Goal: Task Accomplishment & Management: Use online tool/utility

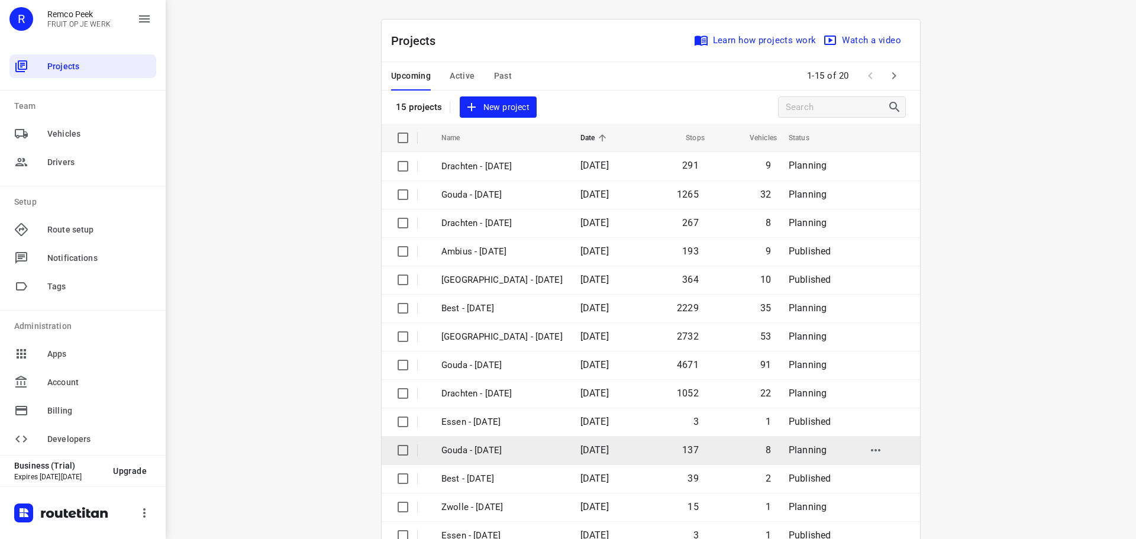
scroll to position [59, 0]
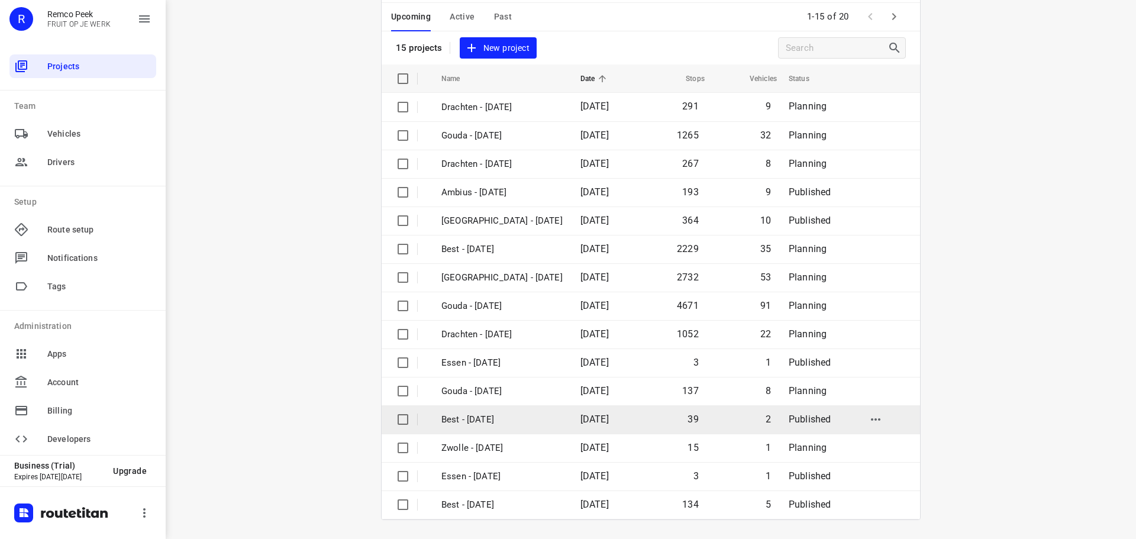
click at [462, 421] on p "Best - [DATE]" at bounding box center [502, 420] width 121 height 14
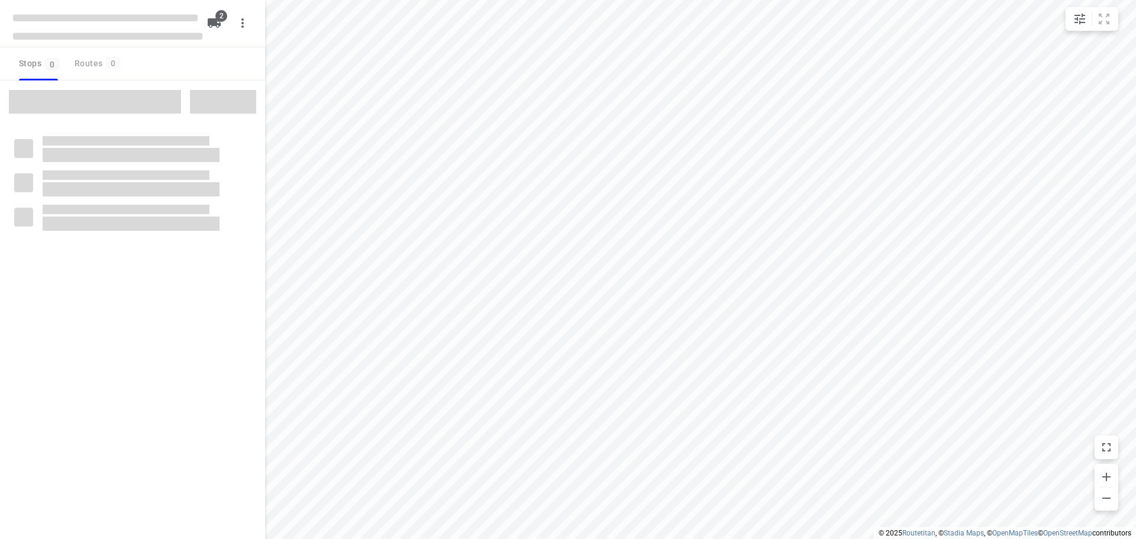
type input "distance"
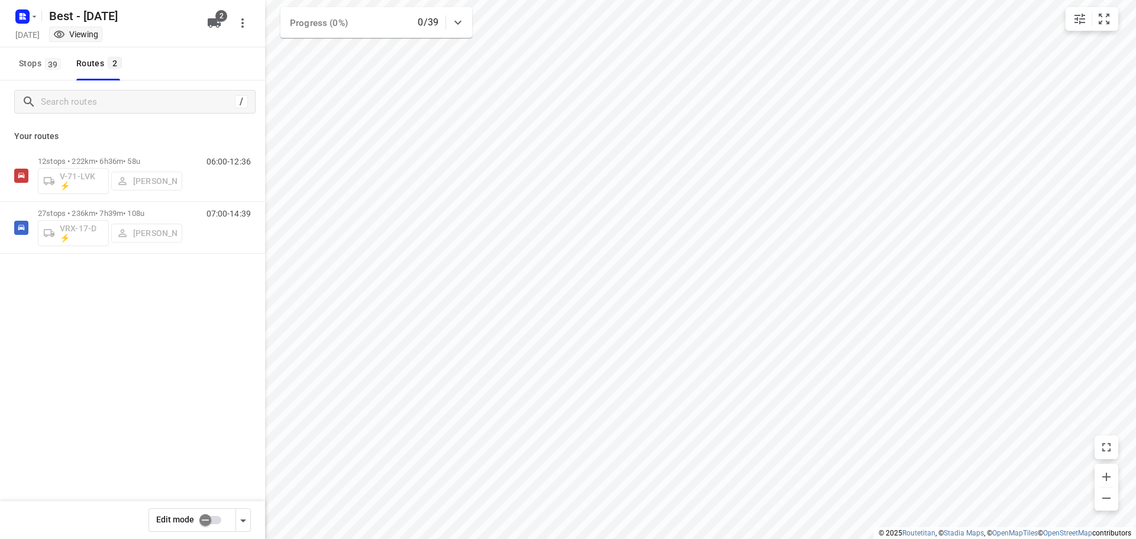
click at [205, 526] on input "checkbox" at bounding box center [205, 520] width 67 height 22
checkbox input "true"
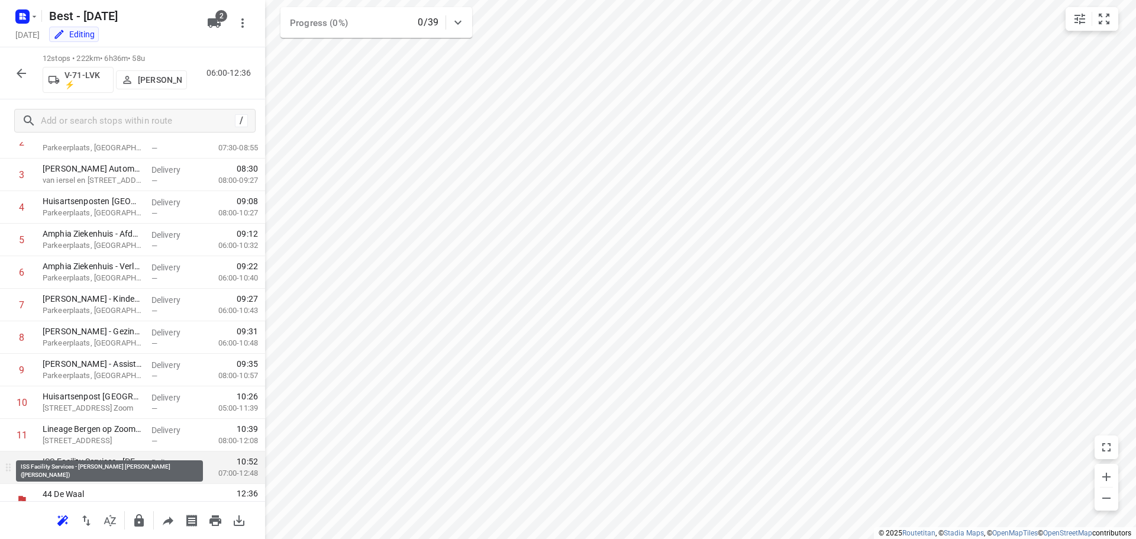
scroll to position [157, 0]
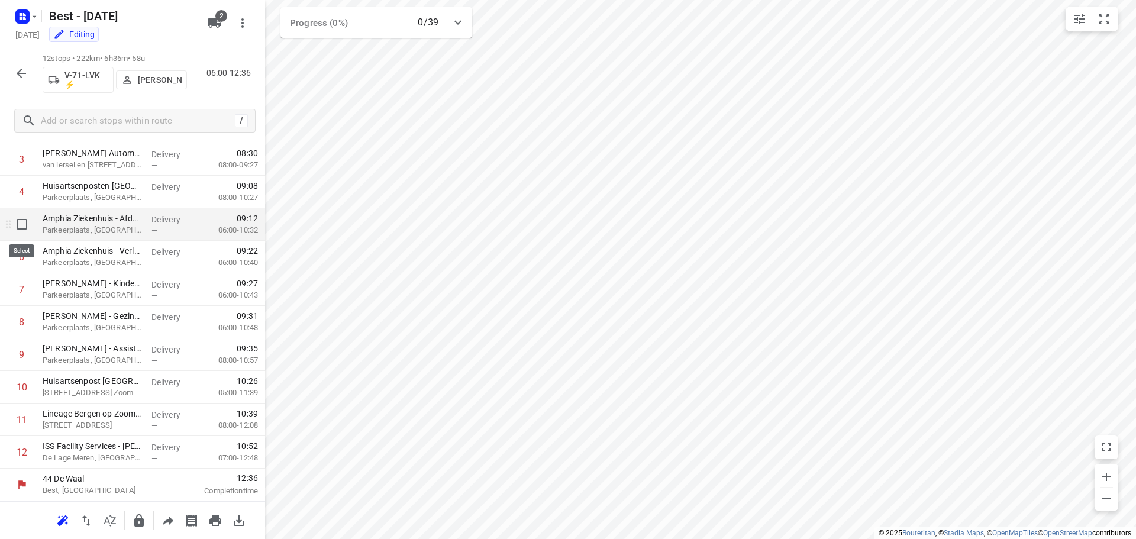
click at [23, 226] on input "checkbox" at bounding box center [22, 224] width 24 height 24
checkbox input "true"
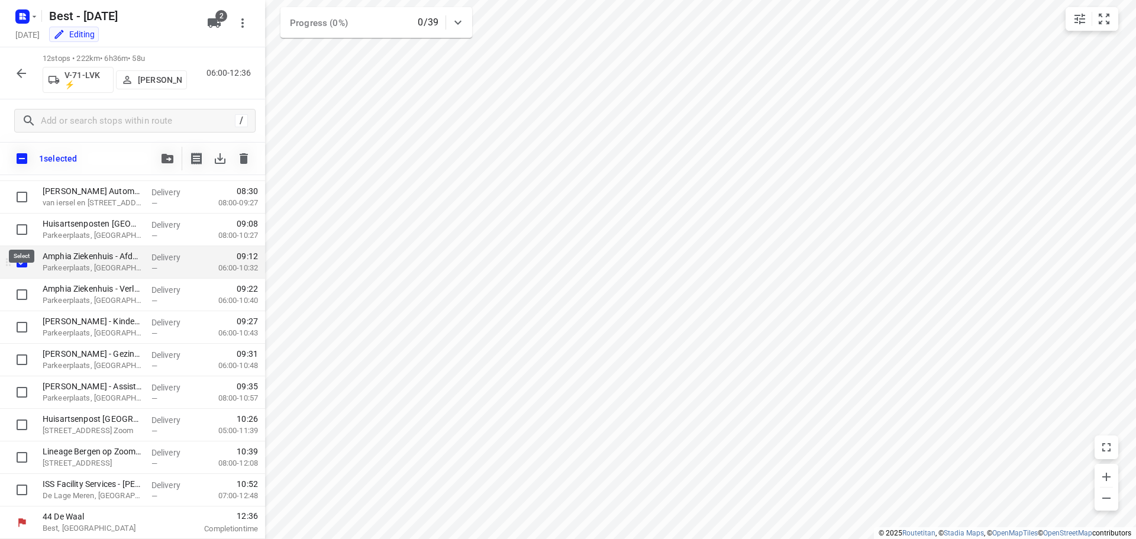
scroll to position [152, 0]
click at [19, 295] on input "checkbox" at bounding box center [22, 295] width 24 height 24
checkbox input "true"
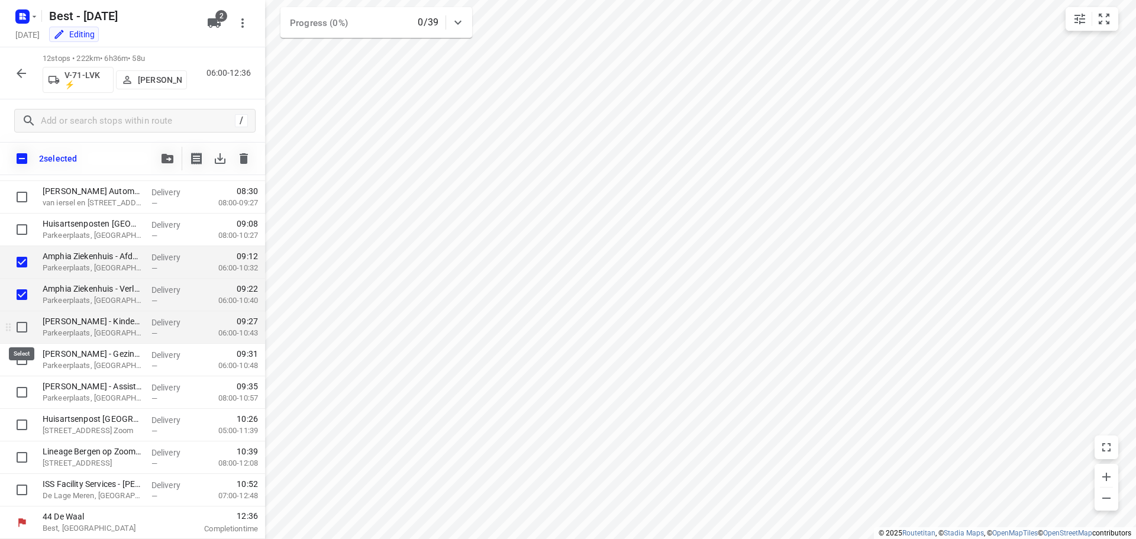
click at [22, 326] on input "checkbox" at bounding box center [22, 327] width 24 height 24
checkbox input "true"
click at [20, 361] on input "checkbox" at bounding box center [22, 360] width 24 height 24
checkbox input "true"
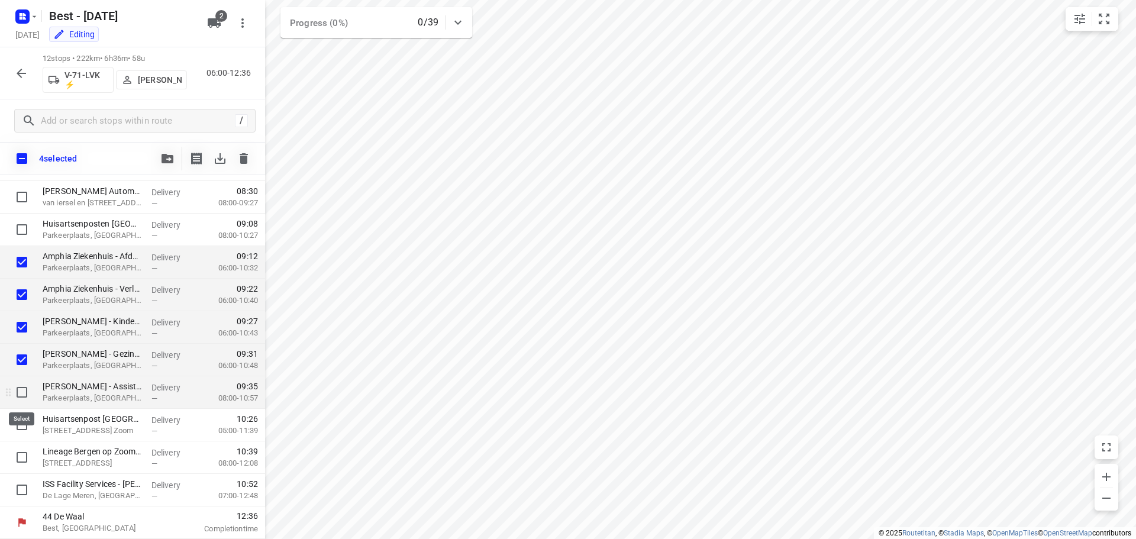
click at [21, 394] on input "checkbox" at bounding box center [22, 393] width 24 height 24
checkbox input "true"
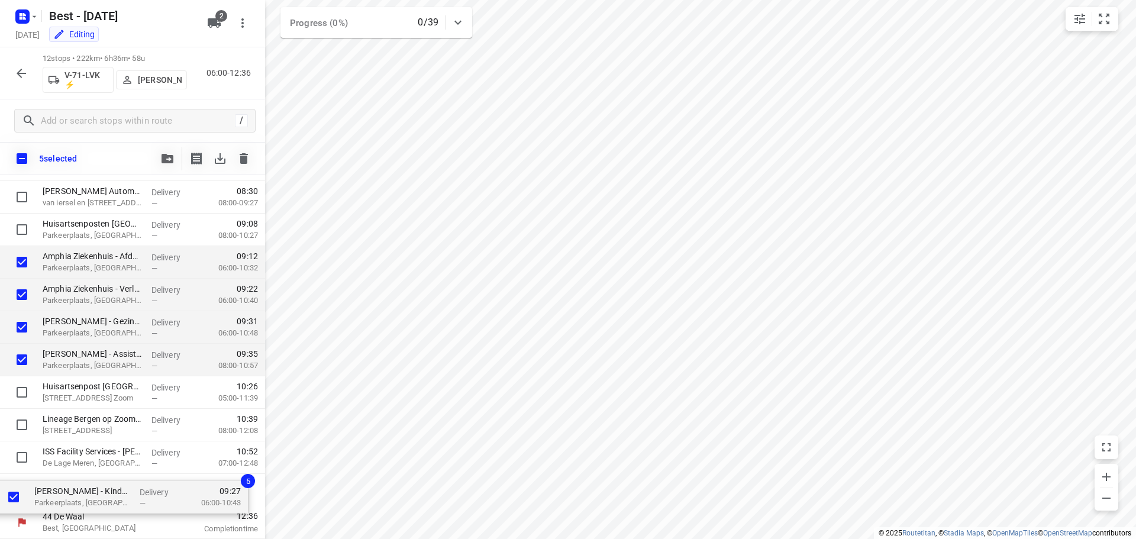
drag, startPoint x: 94, startPoint y: 340, endPoint x: 84, endPoint y: 517, distance: 177.3
click at [84, 517] on div "44 De Waal Best, [GEOGRAPHIC_DATA] 06:00 Departure time ⭐ [PERSON_NAME]([PERSON…" at bounding box center [132, 311] width 265 height 456
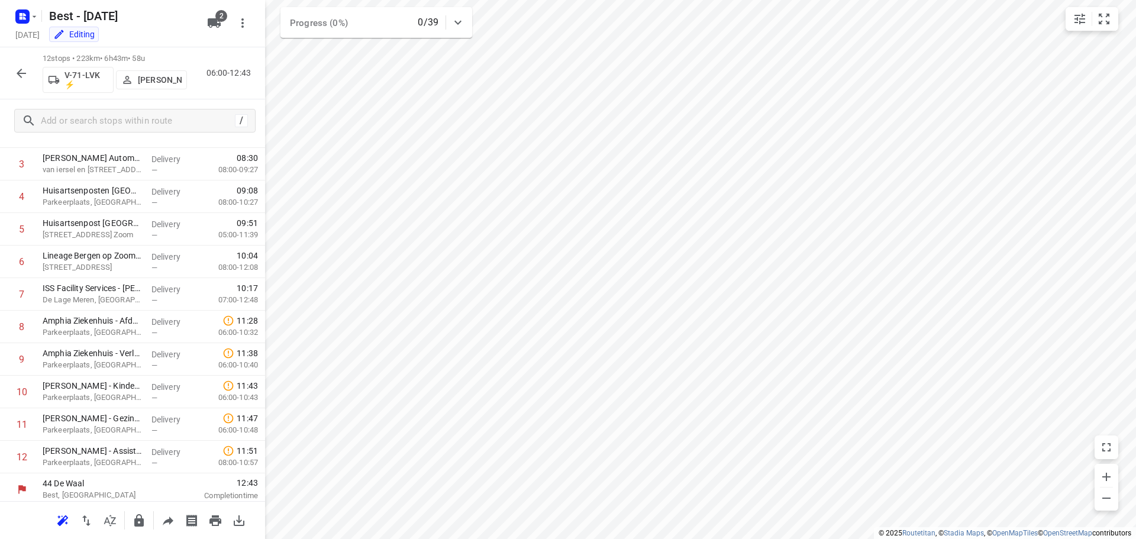
click at [27, 76] on icon "button" at bounding box center [21, 73] width 14 height 14
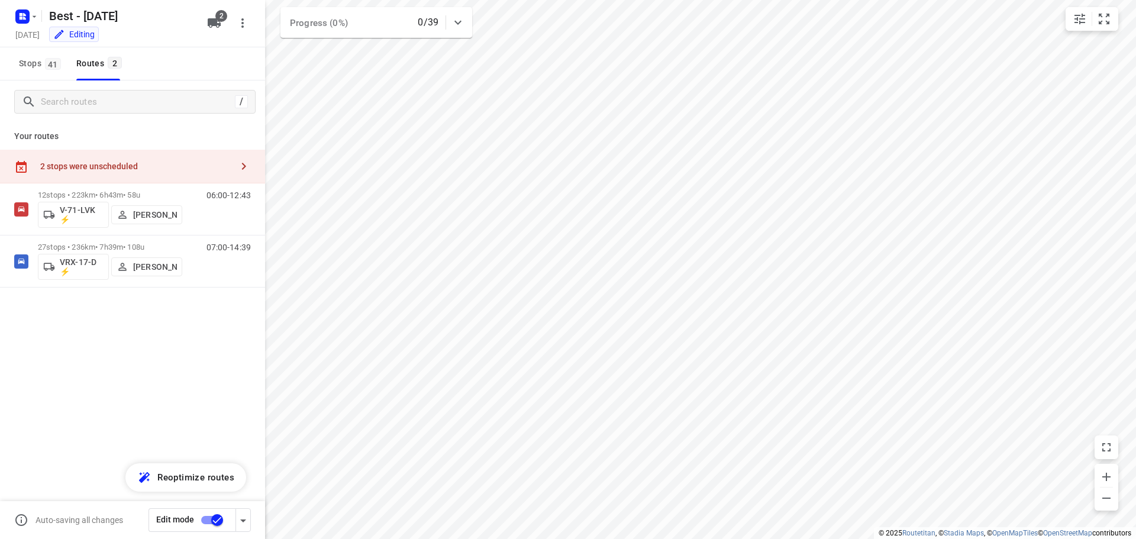
click at [149, 162] on div "2 stops were unscheduled" at bounding box center [136, 166] width 192 height 9
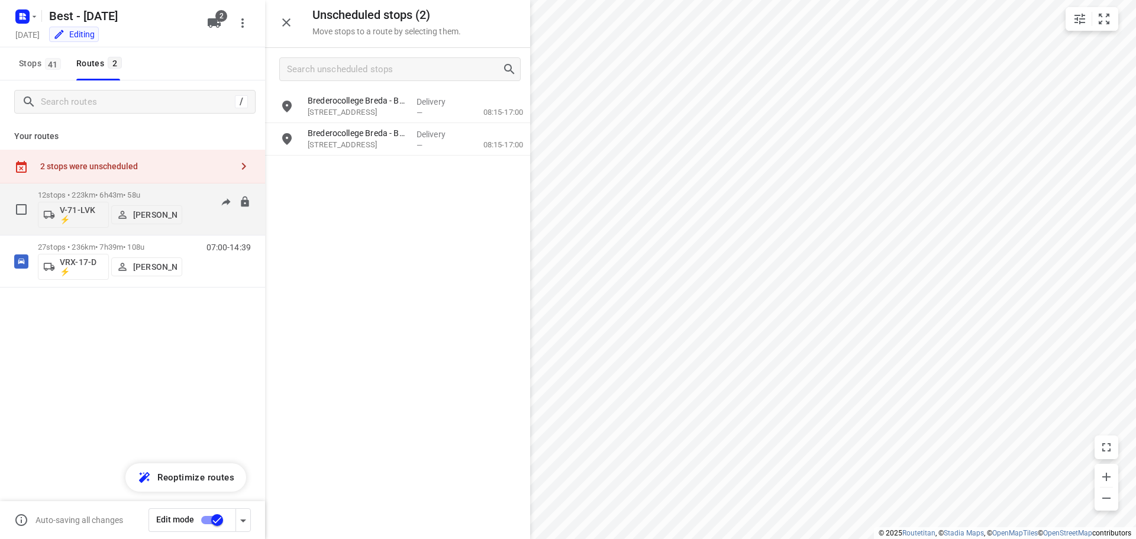
click at [199, 207] on div "06:00-12:43" at bounding box center [221, 212] width 59 height 43
click at [192, 196] on div "06:00-12:43" at bounding box center [221, 212] width 59 height 43
click at [97, 195] on p "12 stops • 223km • 6h43m • 58u" at bounding box center [110, 195] width 144 height 9
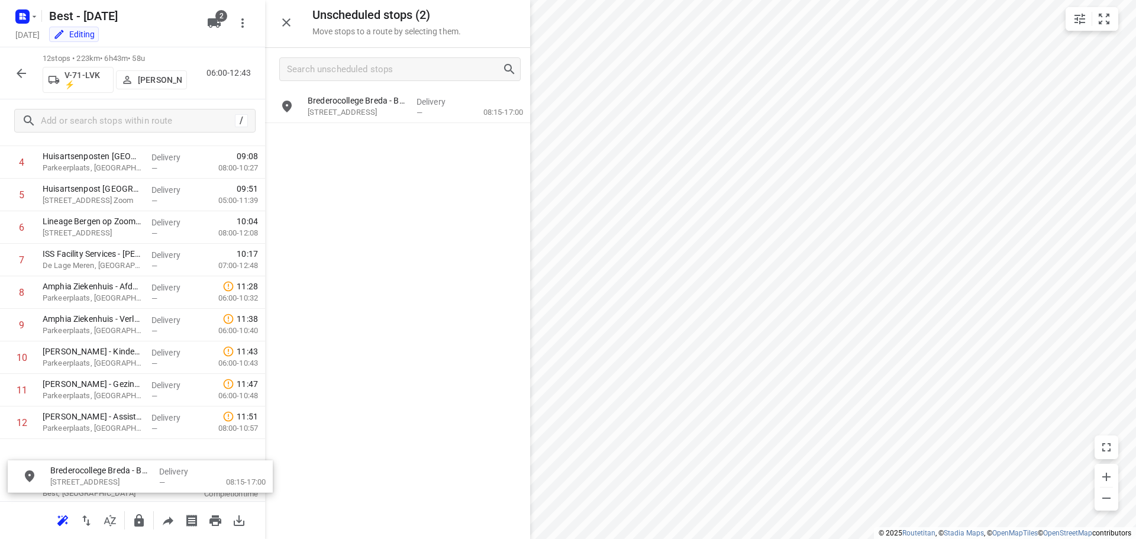
scroll to position [197, 0]
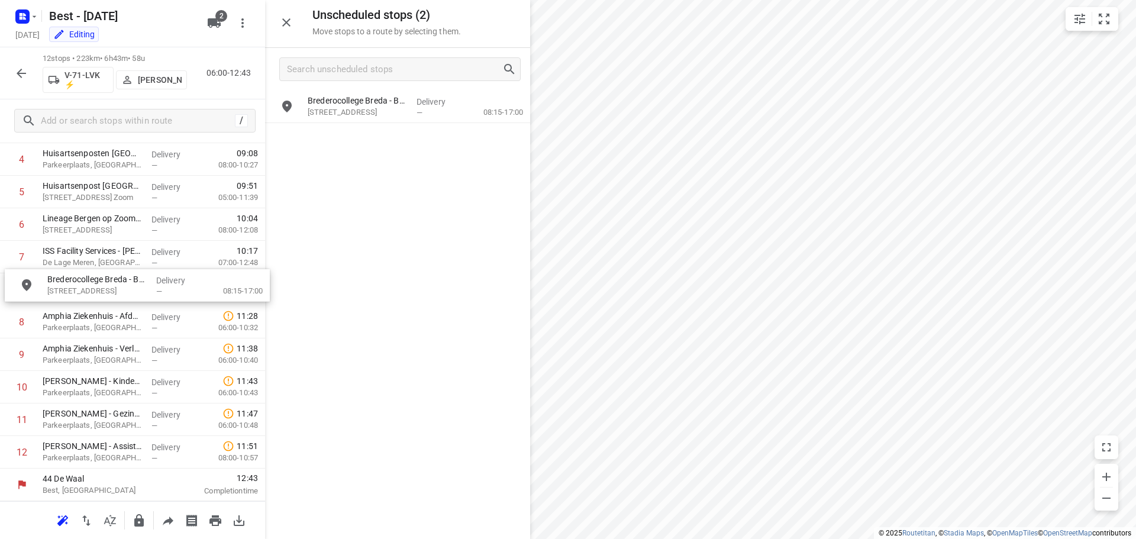
drag, startPoint x: 334, startPoint y: 111, endPoint x: 71, endPoint y: 291, distance: 319.3
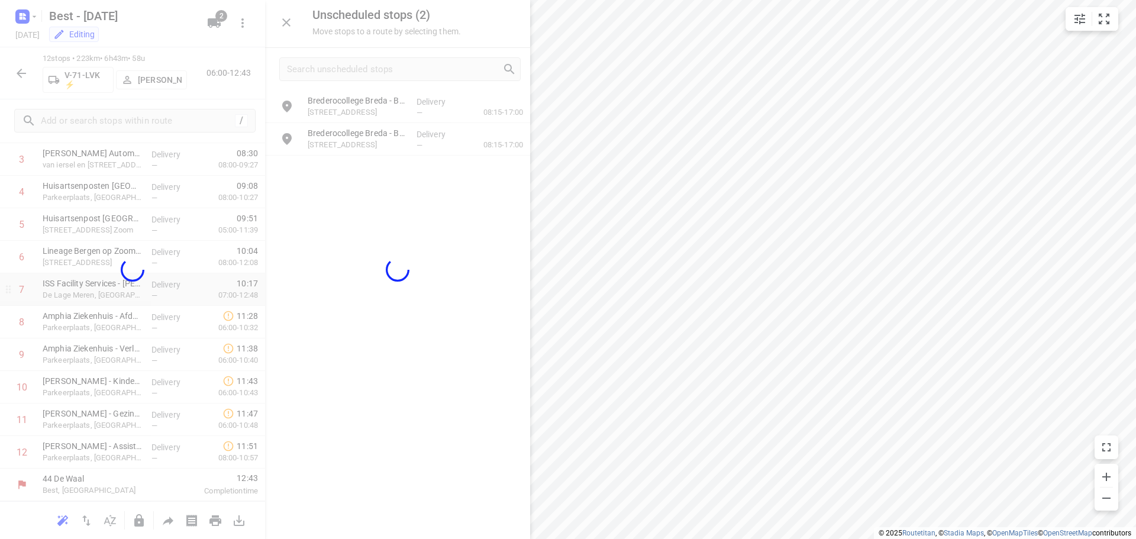
scroll to position [157, 0]
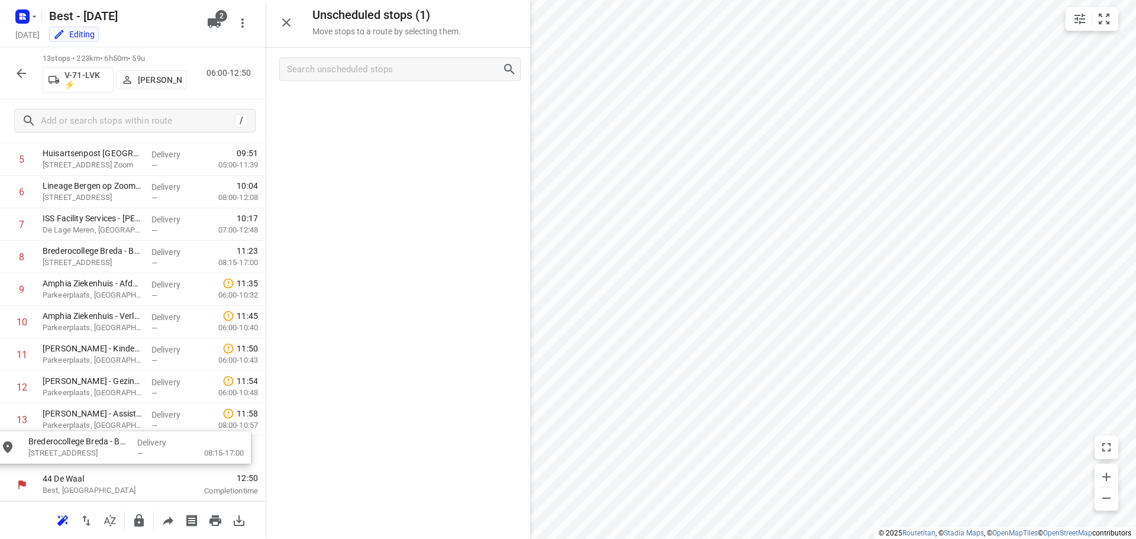
drag, startPoint x: 352, startPoint y: 106, endPoint x: 72, endPoint y: 450, distance: 443.5
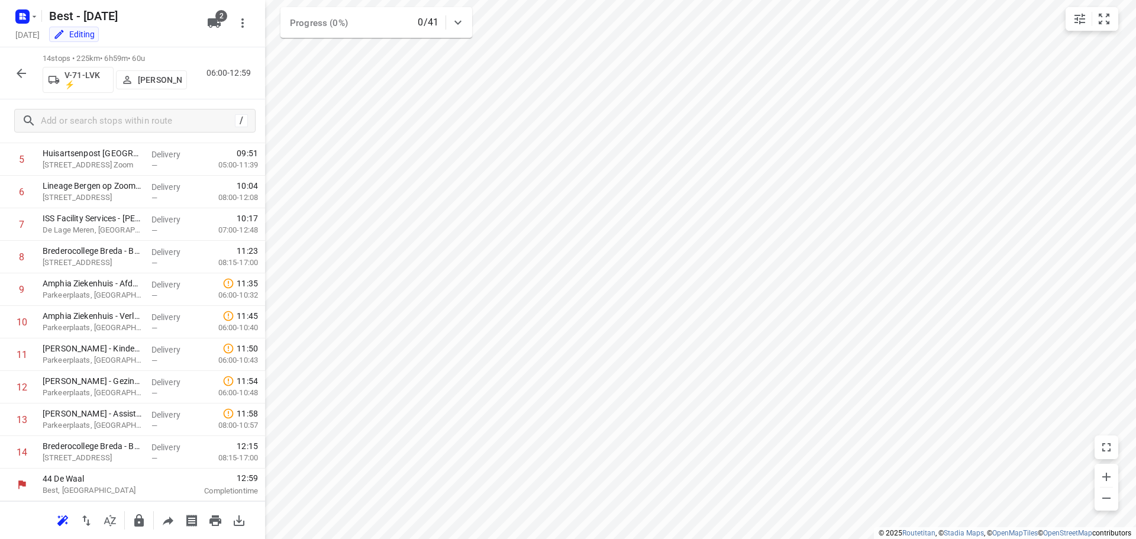
scroll to position [188, 0]
click at [26, 72] on icon "button" at bounding box center [21, 73] width 14 height 14
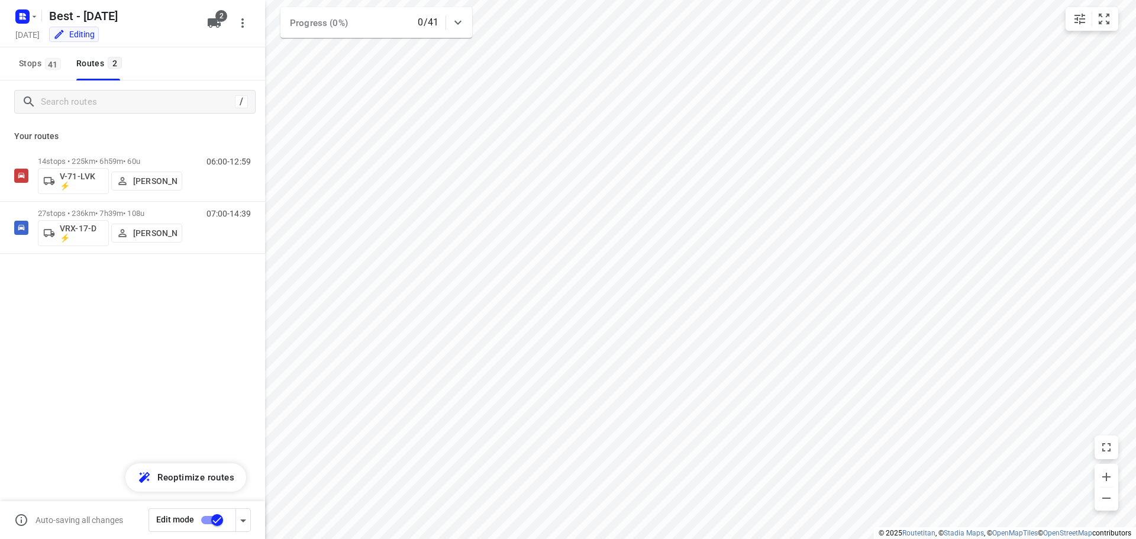
click at [217, 516] on input "checkbox" at bounding box center [216, 520] width 67 height 22
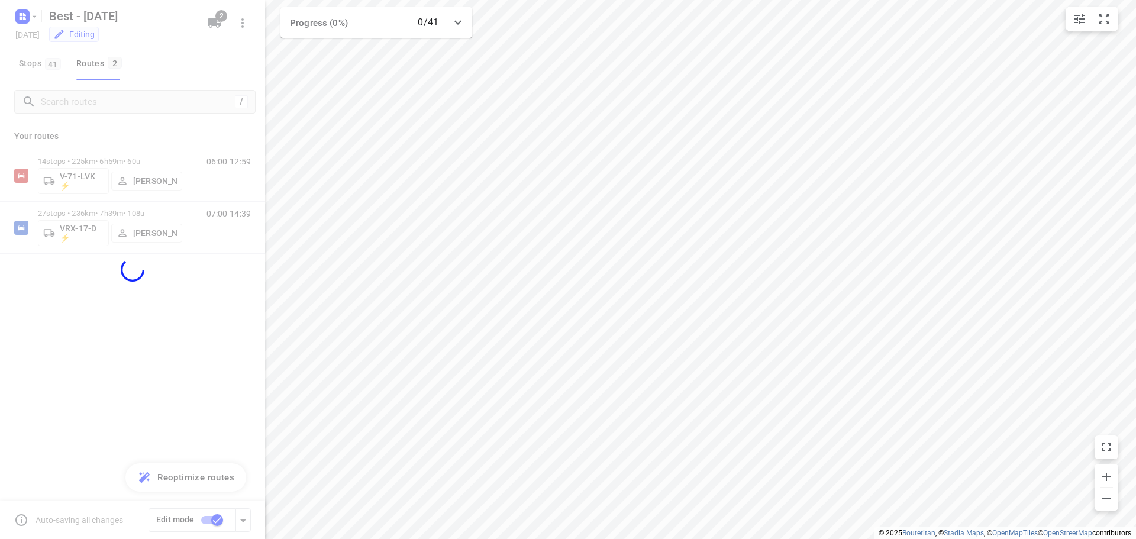
checkbox input "false"
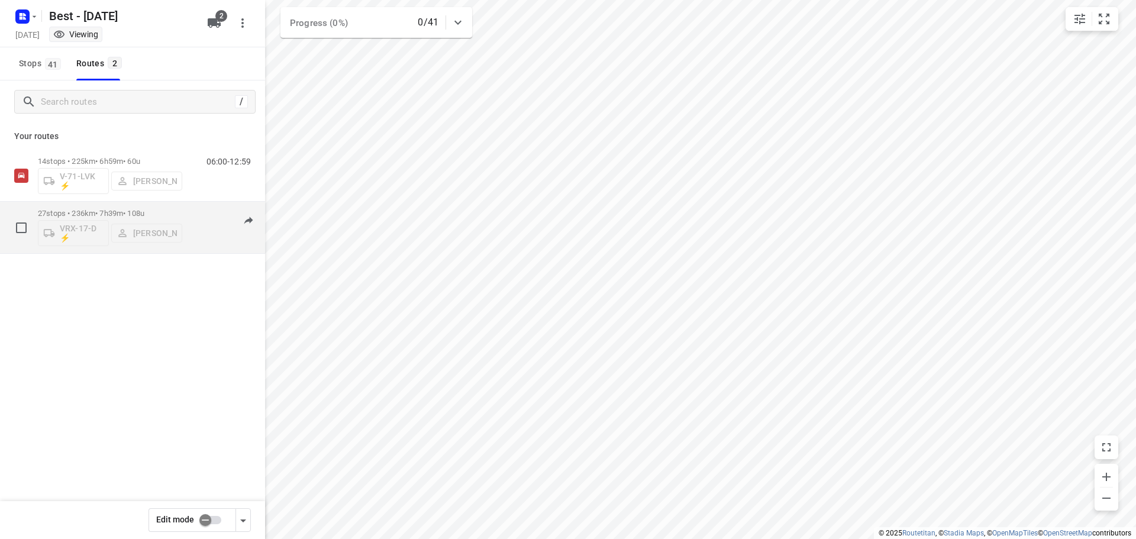
click at [210, 237] on div "07:00-14:39" at bounding box center [221, 230] width 59 height 43
click at [205, 240] on div "07:00-14:39" at bounding box center [221, 230] width 59 height 43
